Goal: Find specific page/section: Find specific page/section

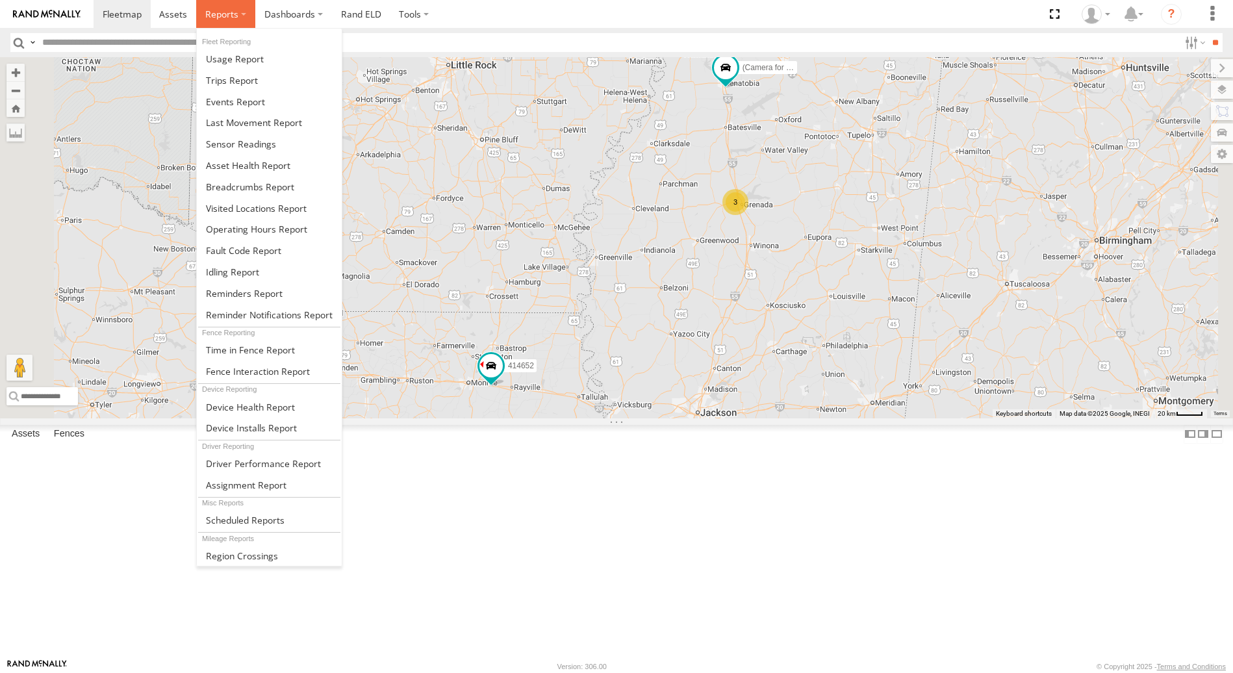
click at [236, 14] on span at bounding box center [221, 14] width 33 height 12
click at [242, 83] on span at bounding box center [232, 80] width 52 height 12
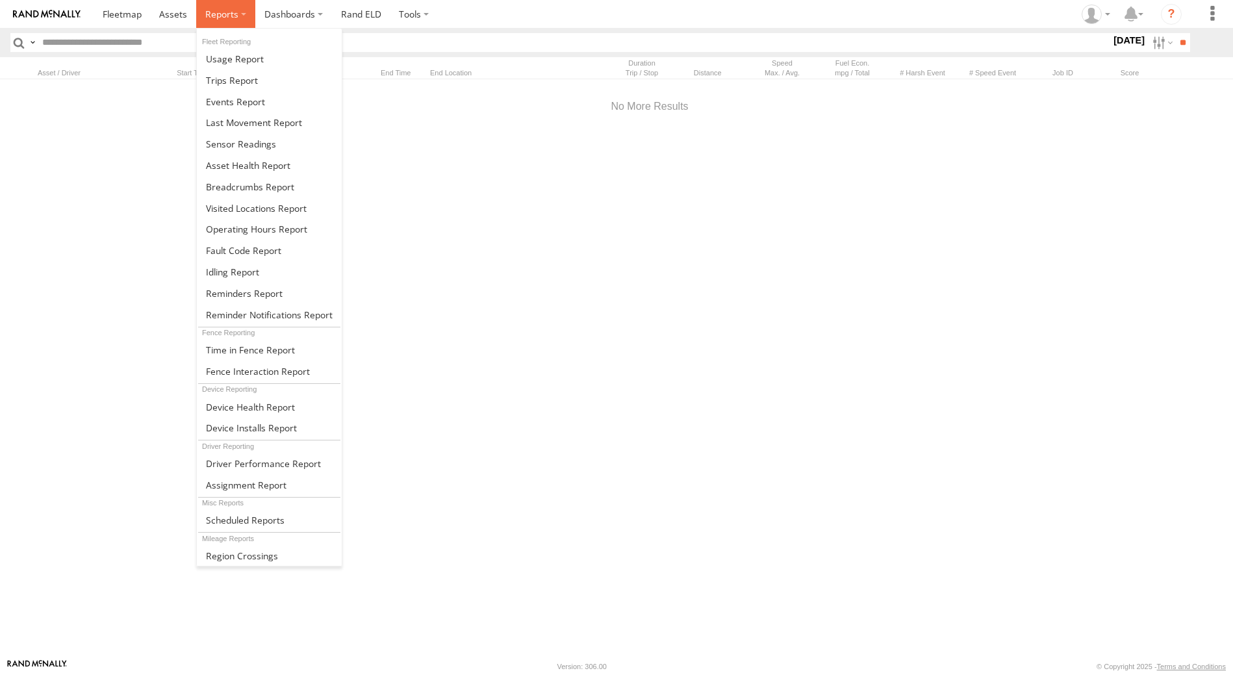
click at [241, 14] on label at bounding box center [225, 14] width 59 height 28
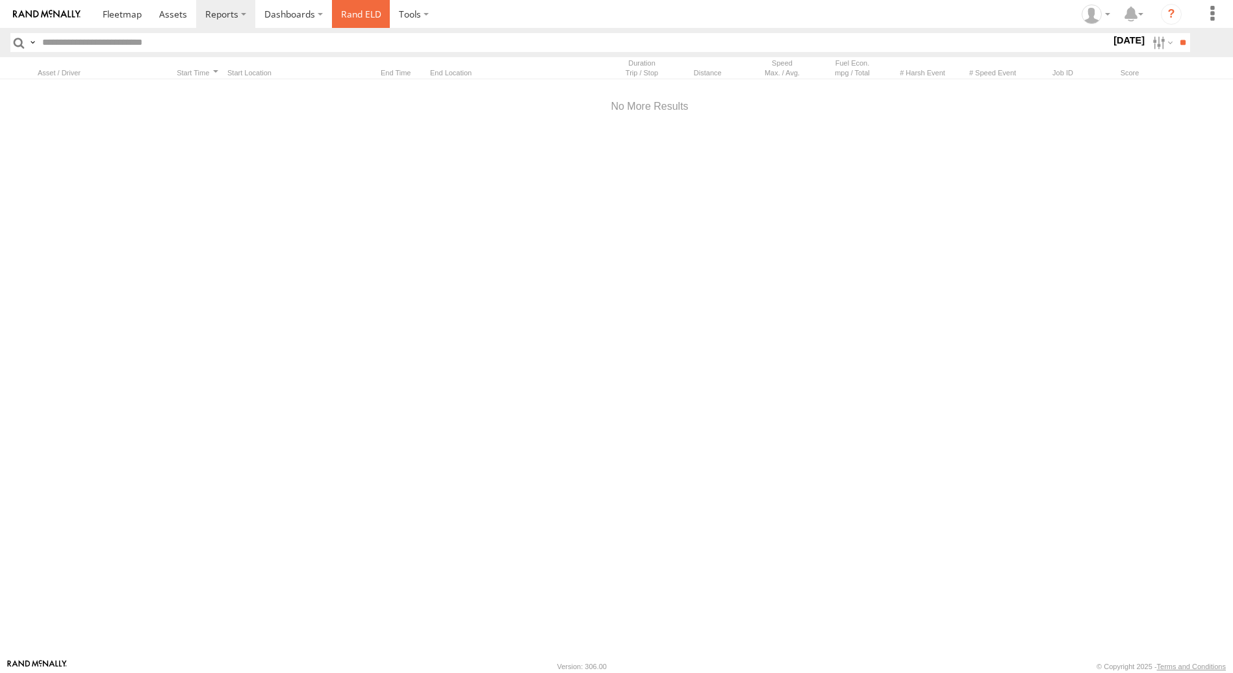
click at [364, 12] on link "Rand ELD" at bounding box center [361, 14] width 58 height 28
click at [112, 18] on span at bounding box center [122, 14] width 39 height 12
